Goal: Task Accomplishment & Management: Complete application form

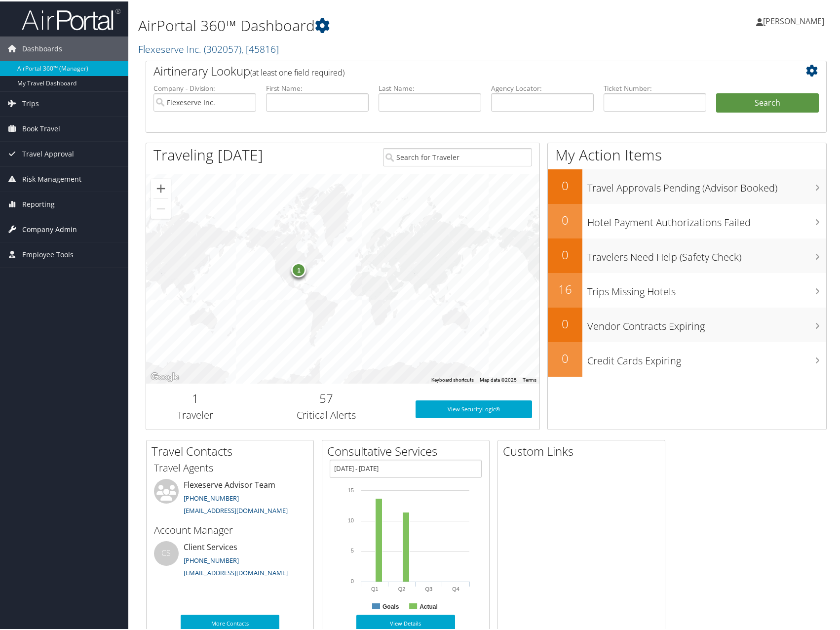
click at [53, 228] on span "Company Admin" at bounding box center [49, 228] width 55 height 25
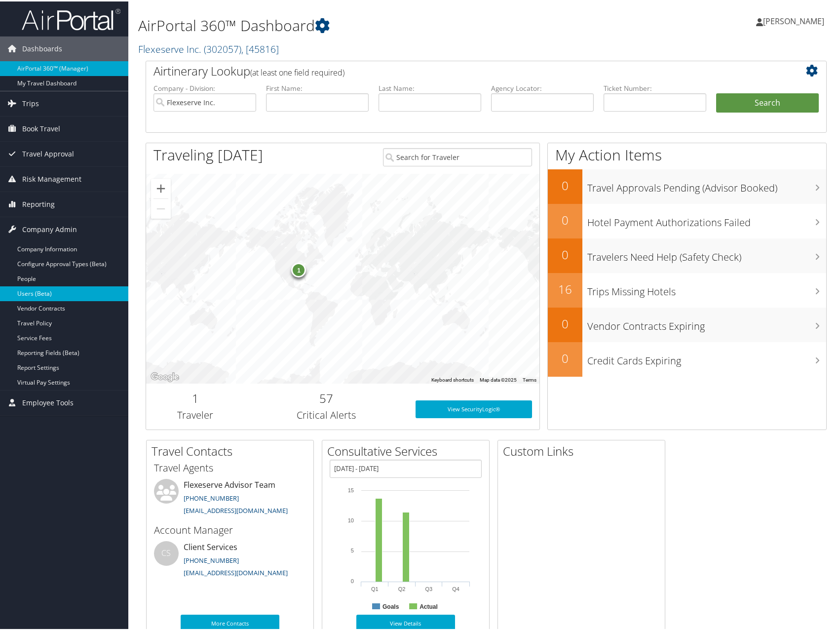
click at [28, 291] on link "Users (Beta)" at bounding box center [64, 292] width 128 height 15
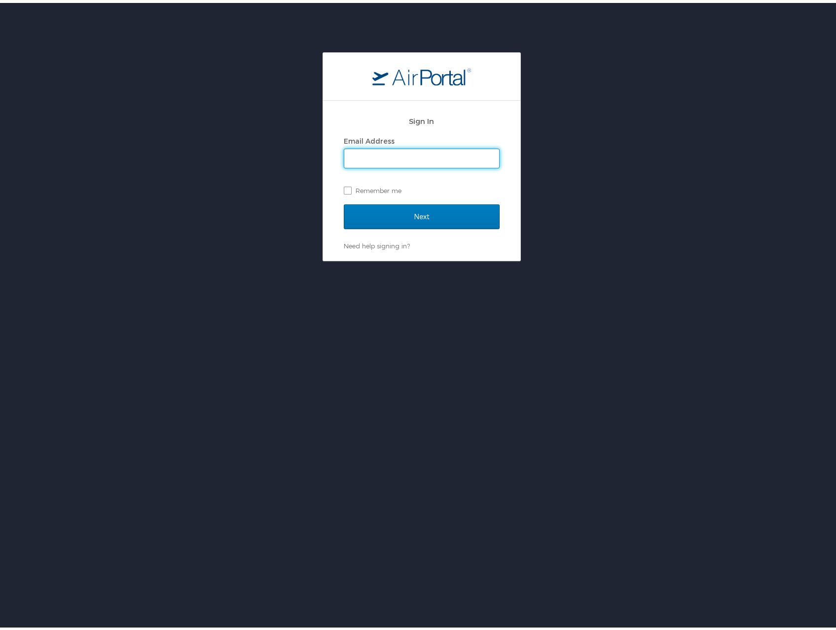
type input "[PERSON_NAME][EMAIL_ADDRESS][PERSON_NAME][DOMAIN_NAME]"
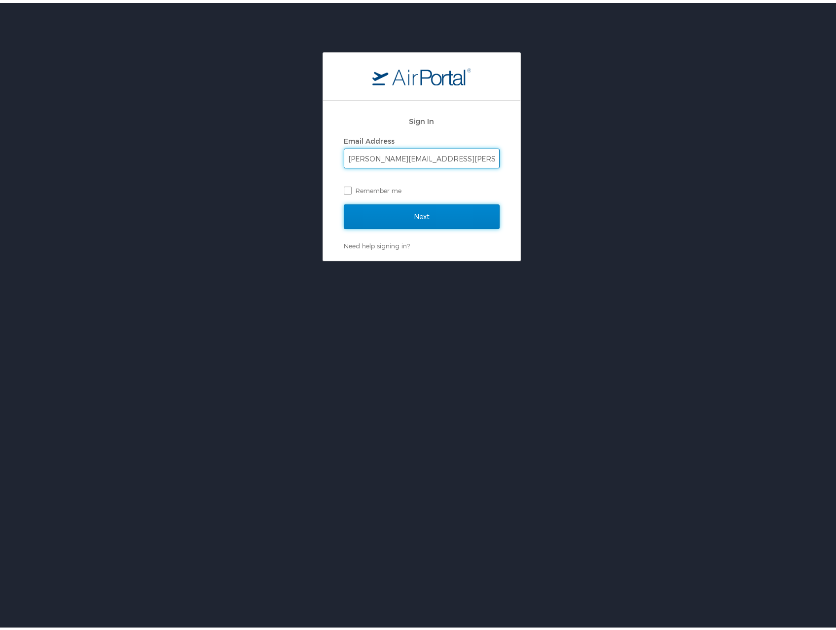
click at [398, 210] on input "Next" at bounding box center [422, 213] width 156 height 25
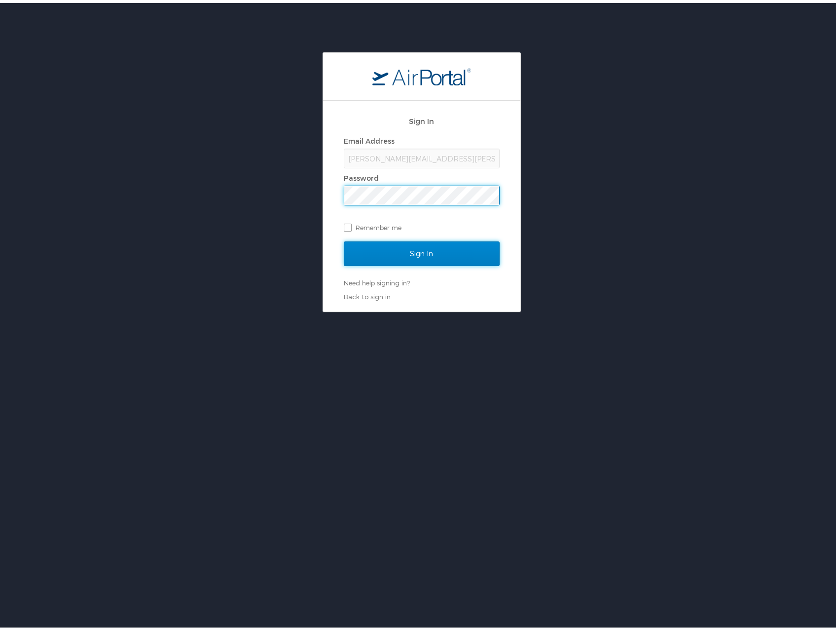
click at [401, 242] on input "Sign In" at bounding box center [422, 250] width 156 height 25
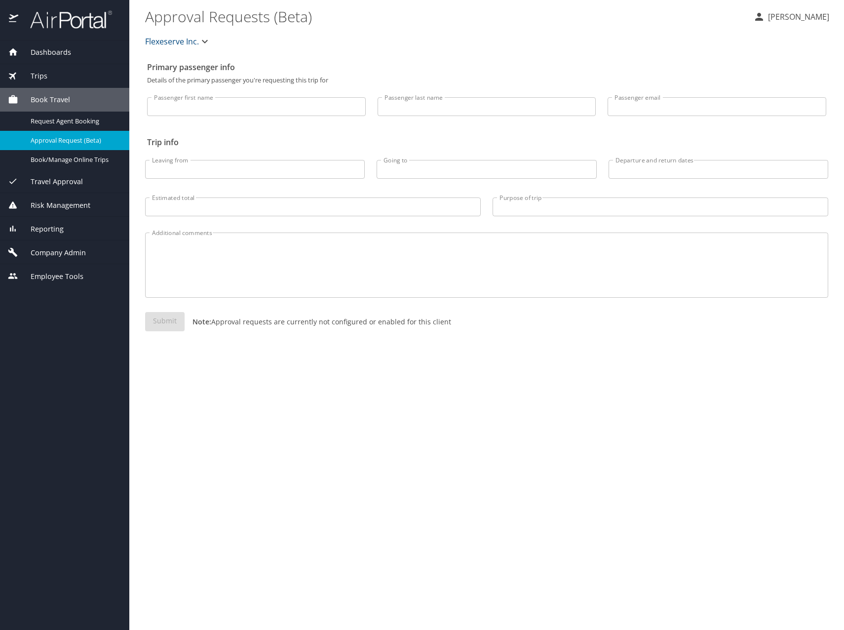
click at [58, 248] on span "Company Admin" at bounding box center [52, 252] width 68 height 11
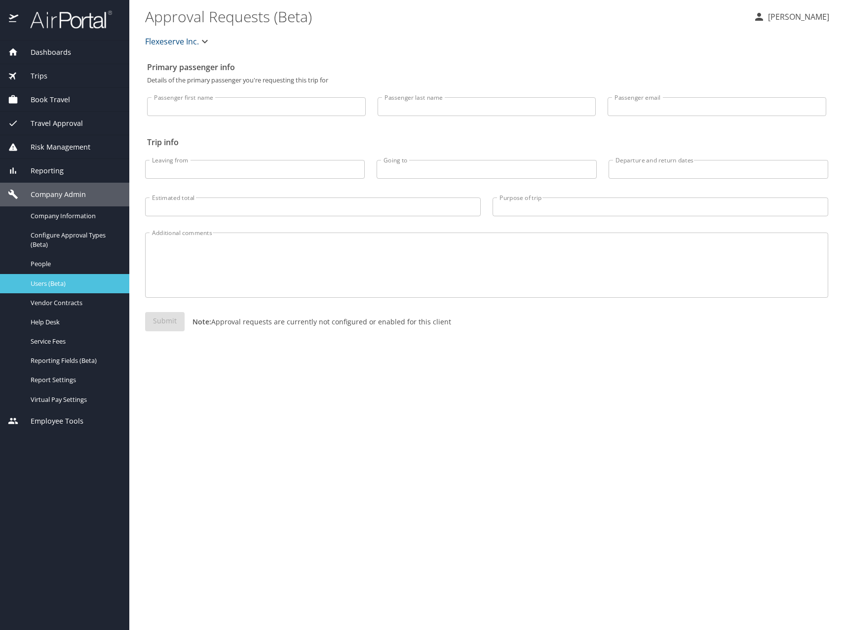
click at [62, 281] on span "Users (Beta)" at bounding box center [74, 283] width 87 height 9
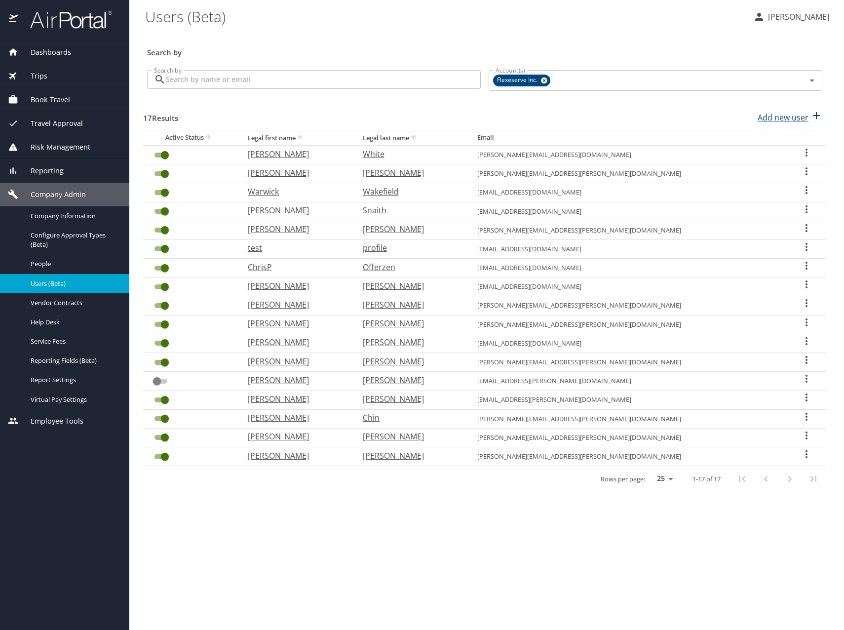
click at [770, 118] on p "Add new user" at bounding box center [782, 118] width 51 height 12
select select "US"
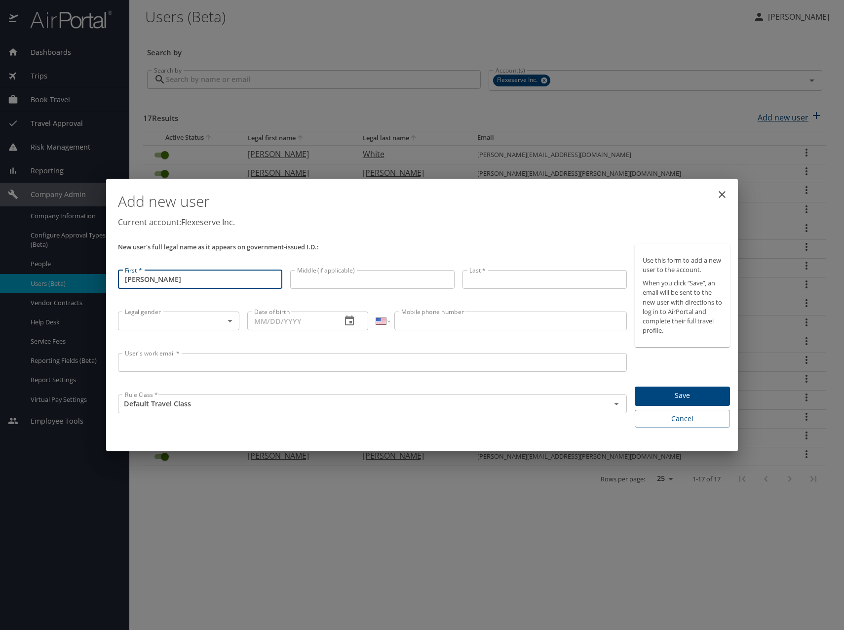
type input "[PERSON_NAME]"
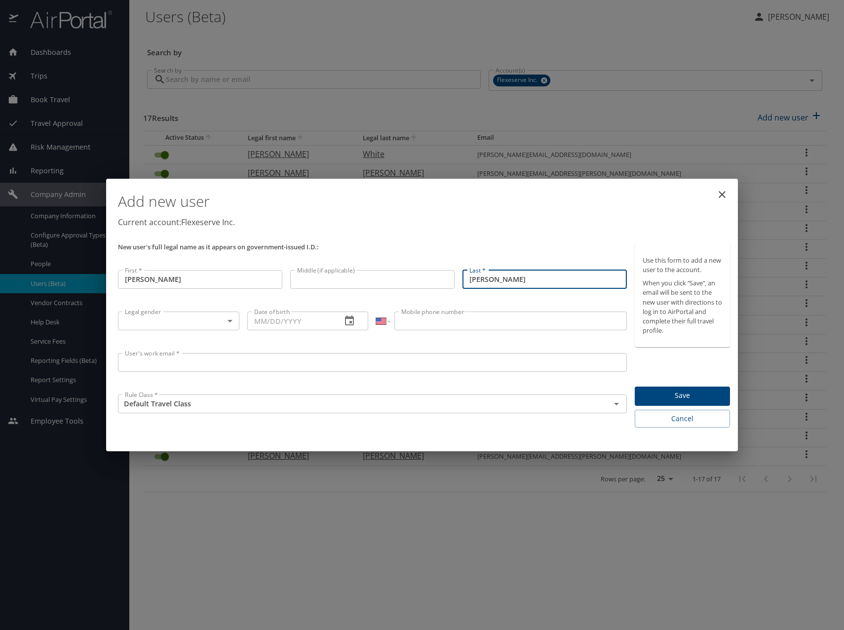
type input "[PERSON_NAME]"
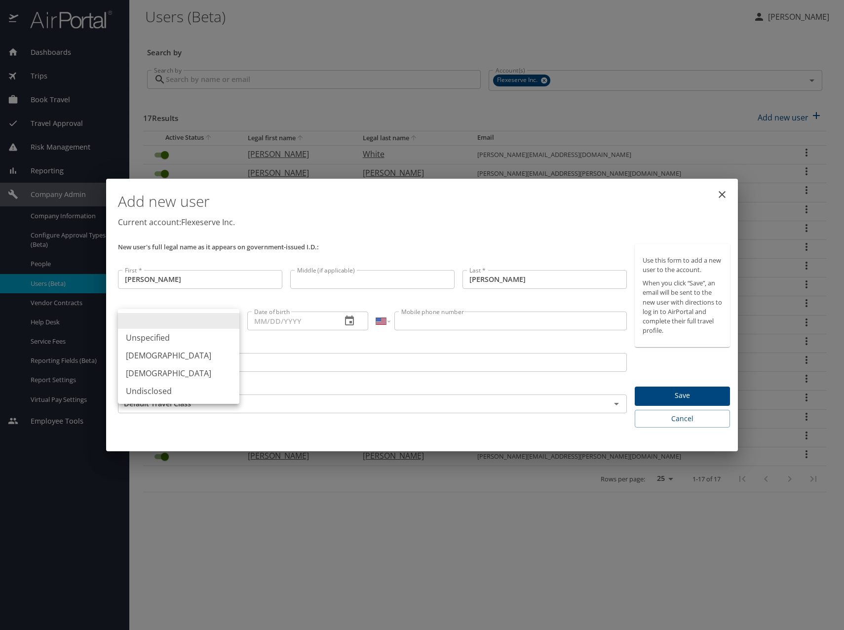
click at [223, 315] on body "Dashboards AirPortal 360™ Manager My Travel Dashboard Trips Airtinerary® Lookup…" at bounding box center [422, 315] width 844 height 630
click at [205, 350] on li "Male" at bounding box center [178, 355] width 121 height 18
type input "Male"
click at [280, 318] on input "Date of birth" at bounding box center [290, 320] width 87 height 19
type input "12/07/1986"
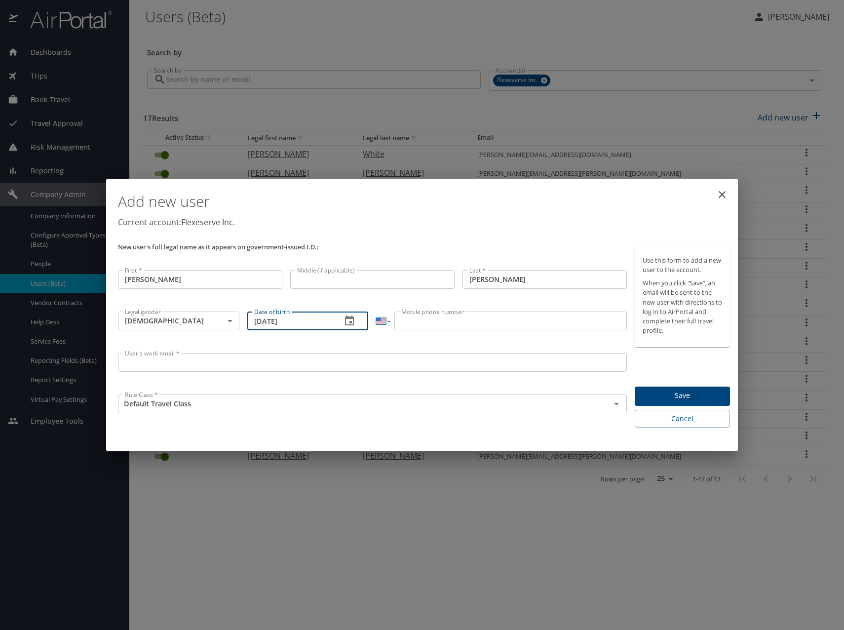
click at [387, 322] on select "International Afghanistan Åland Islands Albania Algeria American Samoa Andorra …" at bounding box center [382, 320] width 13 height 19
select select "GB"
click at [376, 311] on select "International Afghanistan Åland Islands Albania Algeria American Samoa Andorra …" at bounding box center [382, 320] width 13 height 19
click at [447, 323] on input "Mobile phone number" at bounding box center [510, 320] width 232 height 19
type input "7909890058"
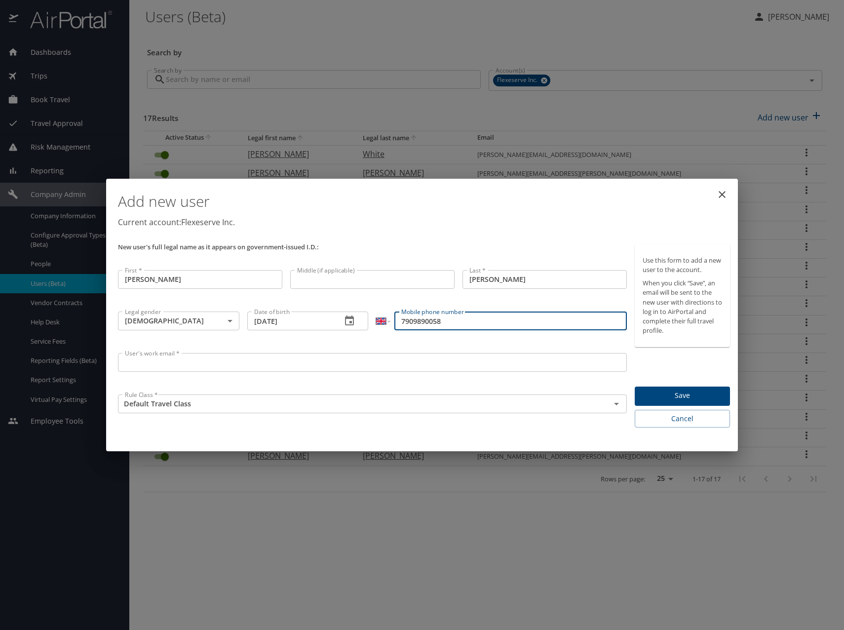
click at [452, 341] on div "International Afghanistan Åland Islands Albania Algeria American Samoa Andorra …" at bounding box center [501, 327] width 258 height 41
click at [401, 321] on input "7909890058" at bounding box center [510, 320] width 232 height 19
click at [465, 336] on div "International Afghanistan Åland Islands Albania Algeria American Samoa Andorra …" at bounding box center [501, 327] width 258 height 41
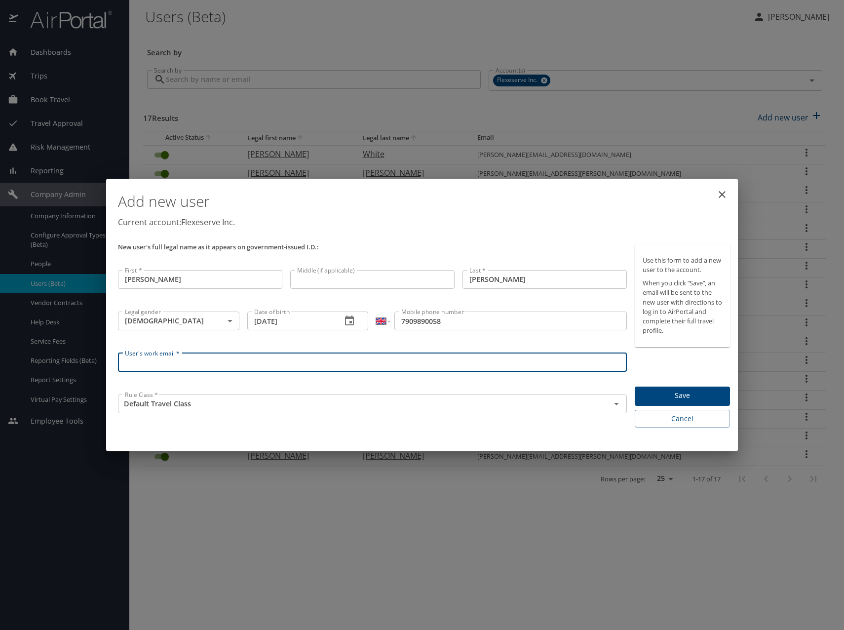
click at [295, 365] on input "User's work email *" at bounding box center [372, 362] width 509 height 19
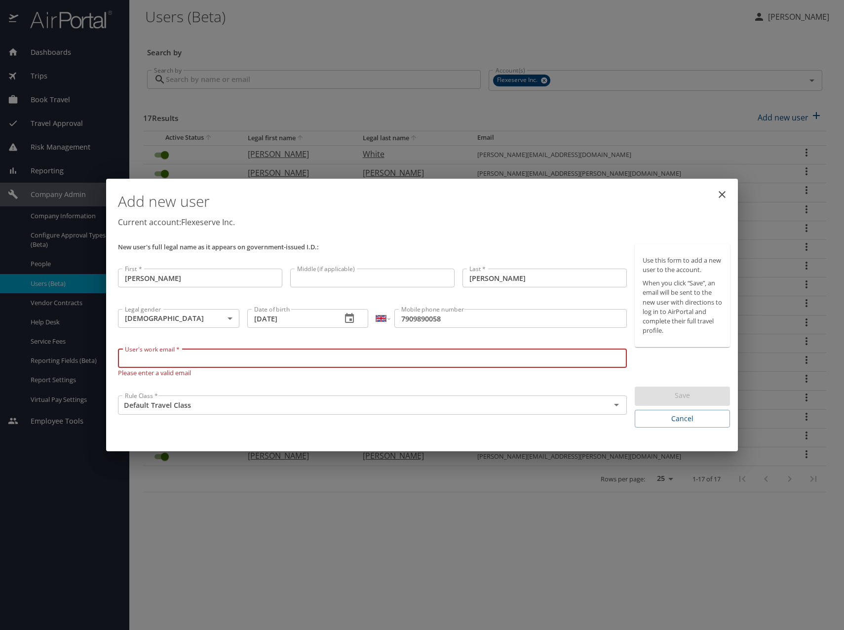
click at [181, 358] on input "User's work email *" at bounding box center [372, 358] width 509 height 19
paste input "[PERSON_NAME][EMAIL_ADDRESS][PERSON_NAME][DOMAIN_NAME]"
type input "[PERSON_NAME][EMAIL_ADDRESS][PERSON_NAME][DOMAIN_NAME]"
click at [262, 380] on div "User's work email * dan.vallance@flexeserve.com User's work email * Please ente…" at bounding box center [372, 368] width 517 height 47
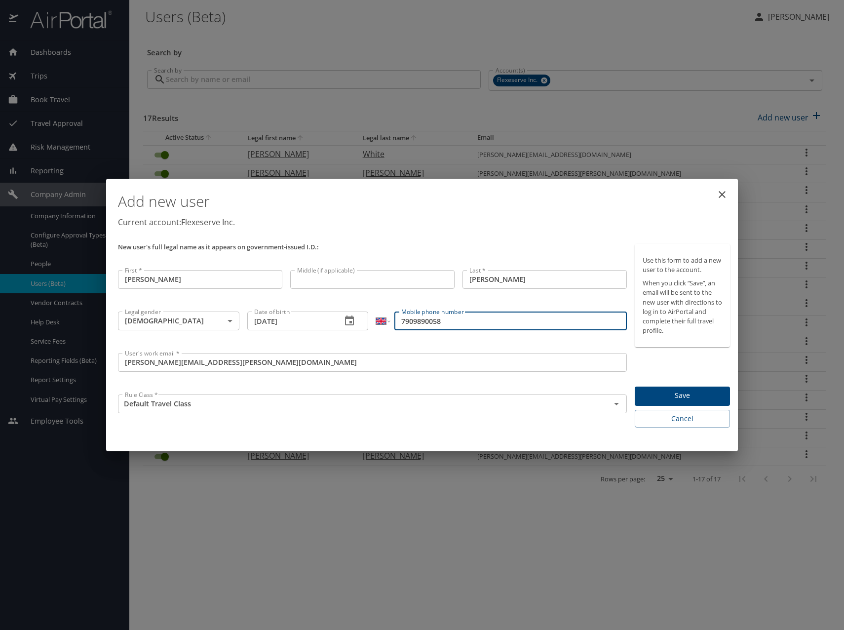
click at [401, 320] on input "7909890058" at bounding box center [510, 320] width 232 height 19
click at [685, 395] on span "Save" at bounding box center [681, 395] width 79 height 12
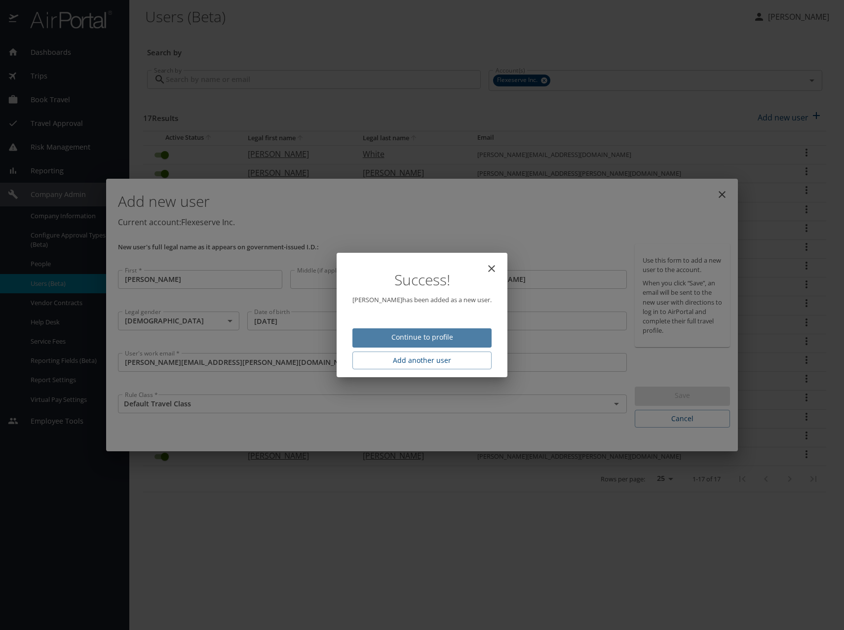
click at [463, 333] on span "Continue to profile" at bounding box center [421, 337] width 123 height 12
select select "US"
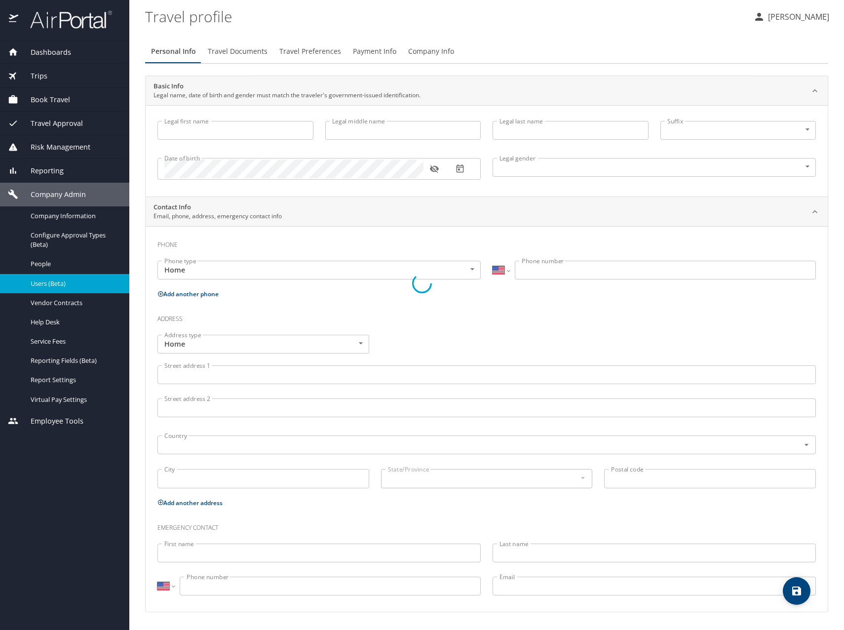
type input "[PERSON_NAME]"
type input "Male"
select select "GB"
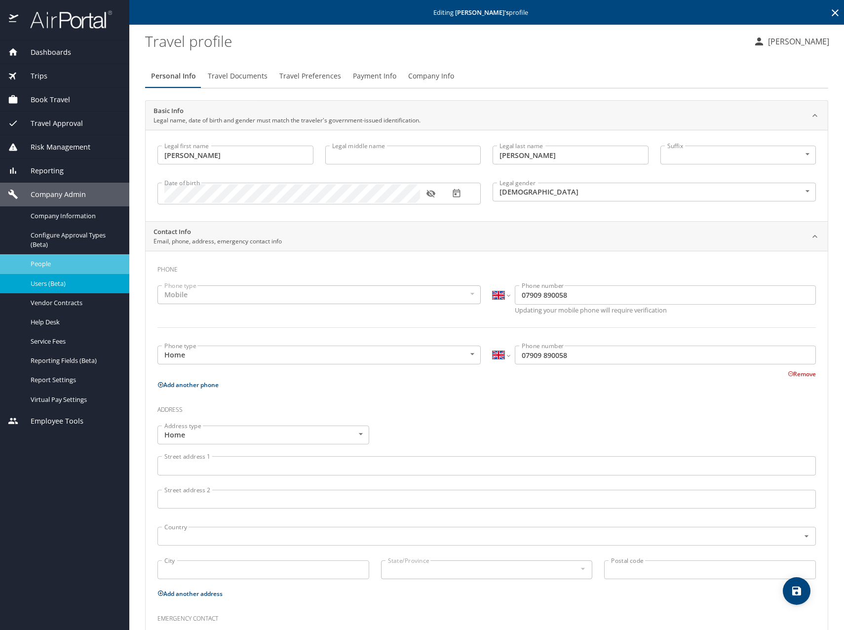
click at [76, 266] on span "People" at bounding box center [74, 263] width 87 height 9
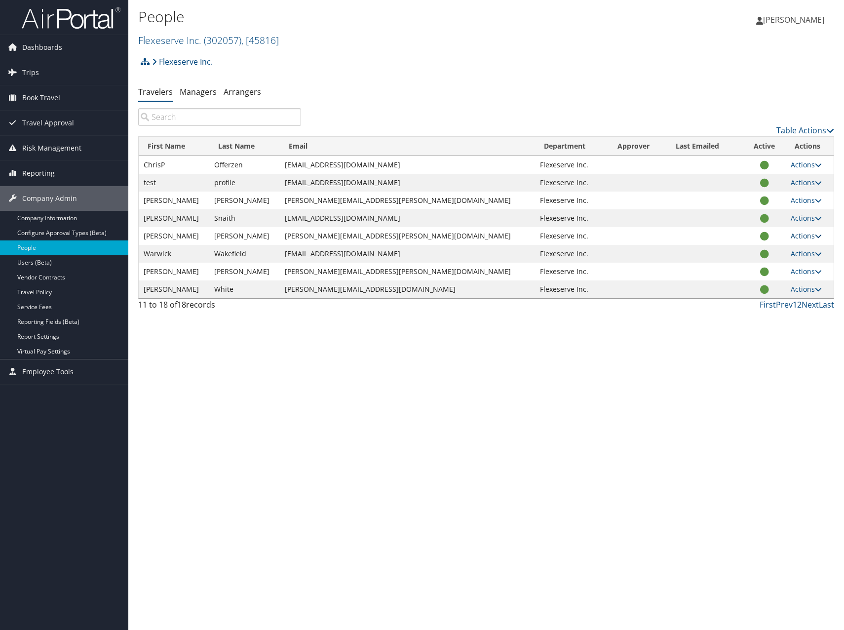
click at [792, 237] on link "Actions" at bounding box center [805, 235] width 31 height 9
click at [786, 297] on link "Reset User's Password" at bounding box center [766, 300] width 91 height 17
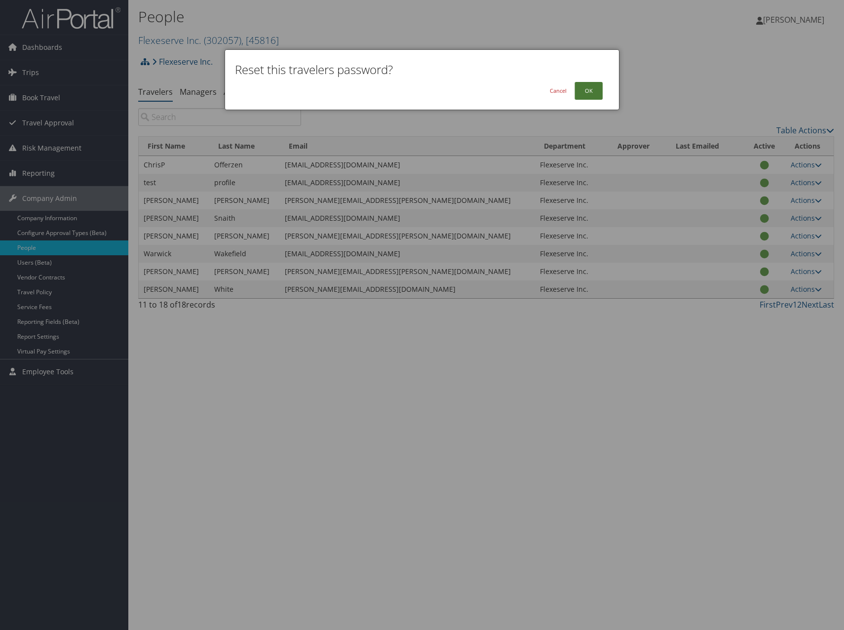
click at [592, 88] on button "OK" at bounding box center [588, 91] width 28 height 18
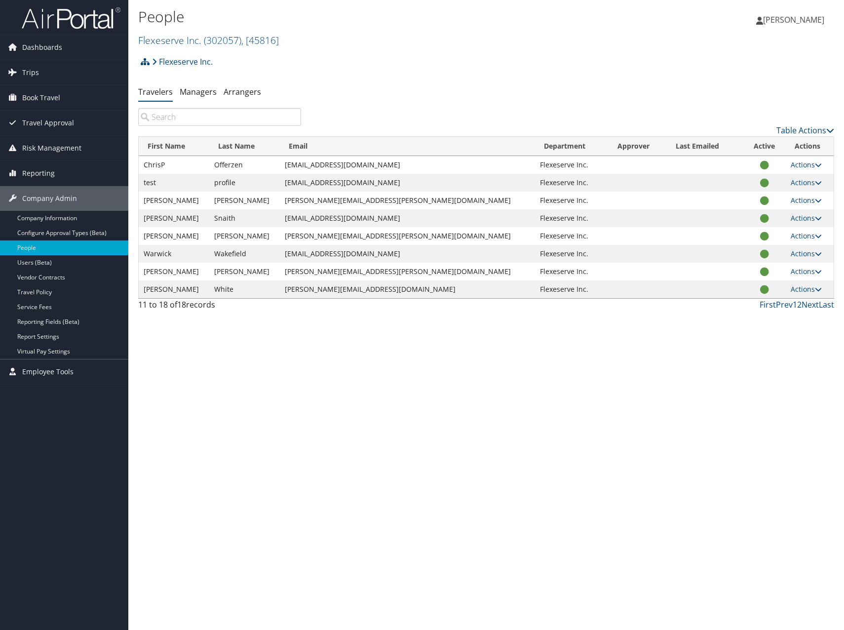
click at [394, 398] on div "People Flexeserve Inc. ( 302057 ) , [ 45816 ] Flexeserve Inc., [45816] [PERSON_…" at bounding box center [485, 315] width 715 height 630
